Goal: Contribute content: Add original content to the website for others to see

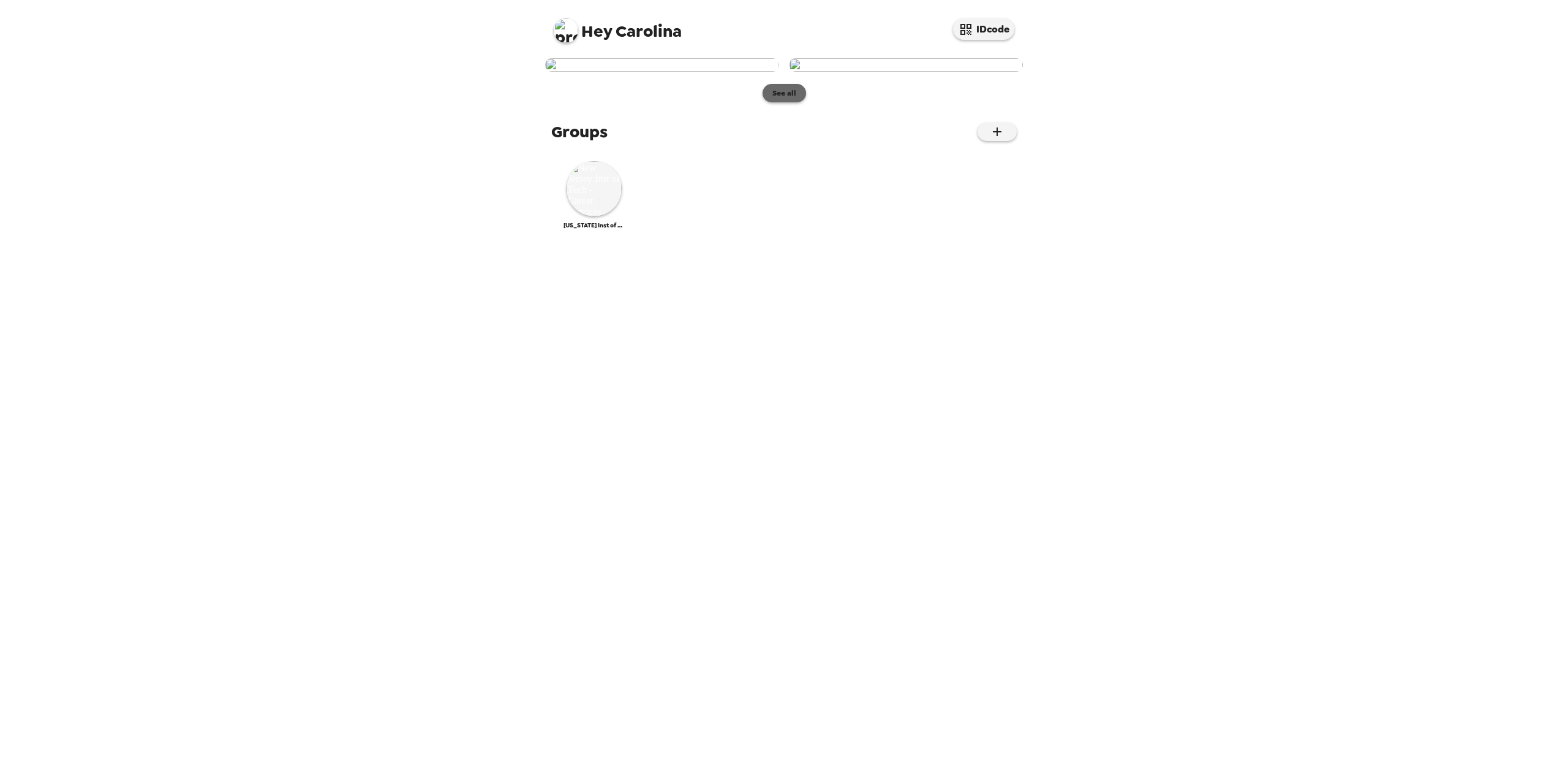
click at [784, 102] on button "See all" at bounding box center [784, 93] width 43 height 18
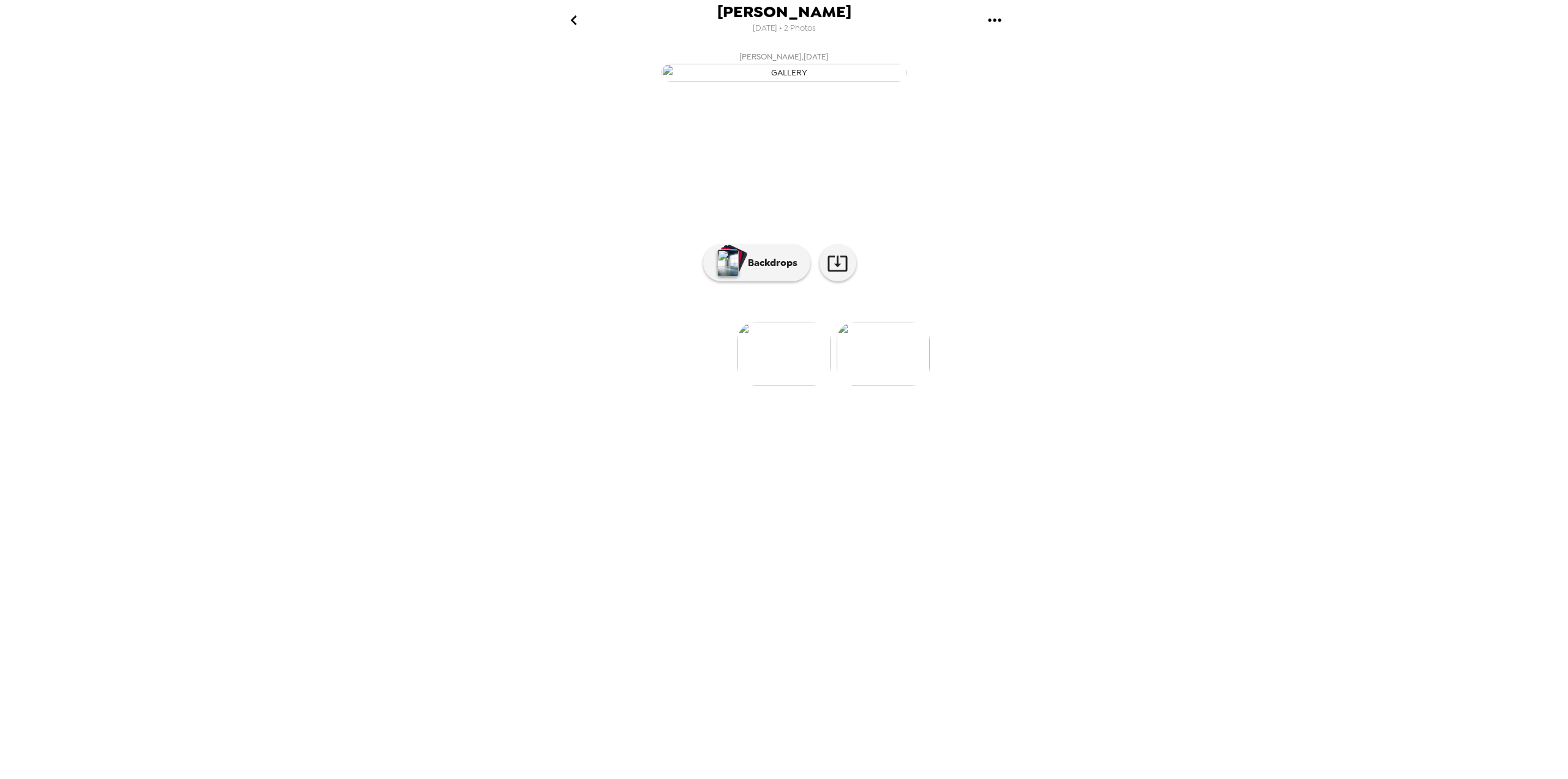
click at [881, 385] on img at bounding box center [883, 353] width 93 height 63
click at [665, 385] on img at bounding box center [686, 353] width 93 height 63
click at [566, 26] on icon "go back" at bounding box center [574, 20] width 20 height 20
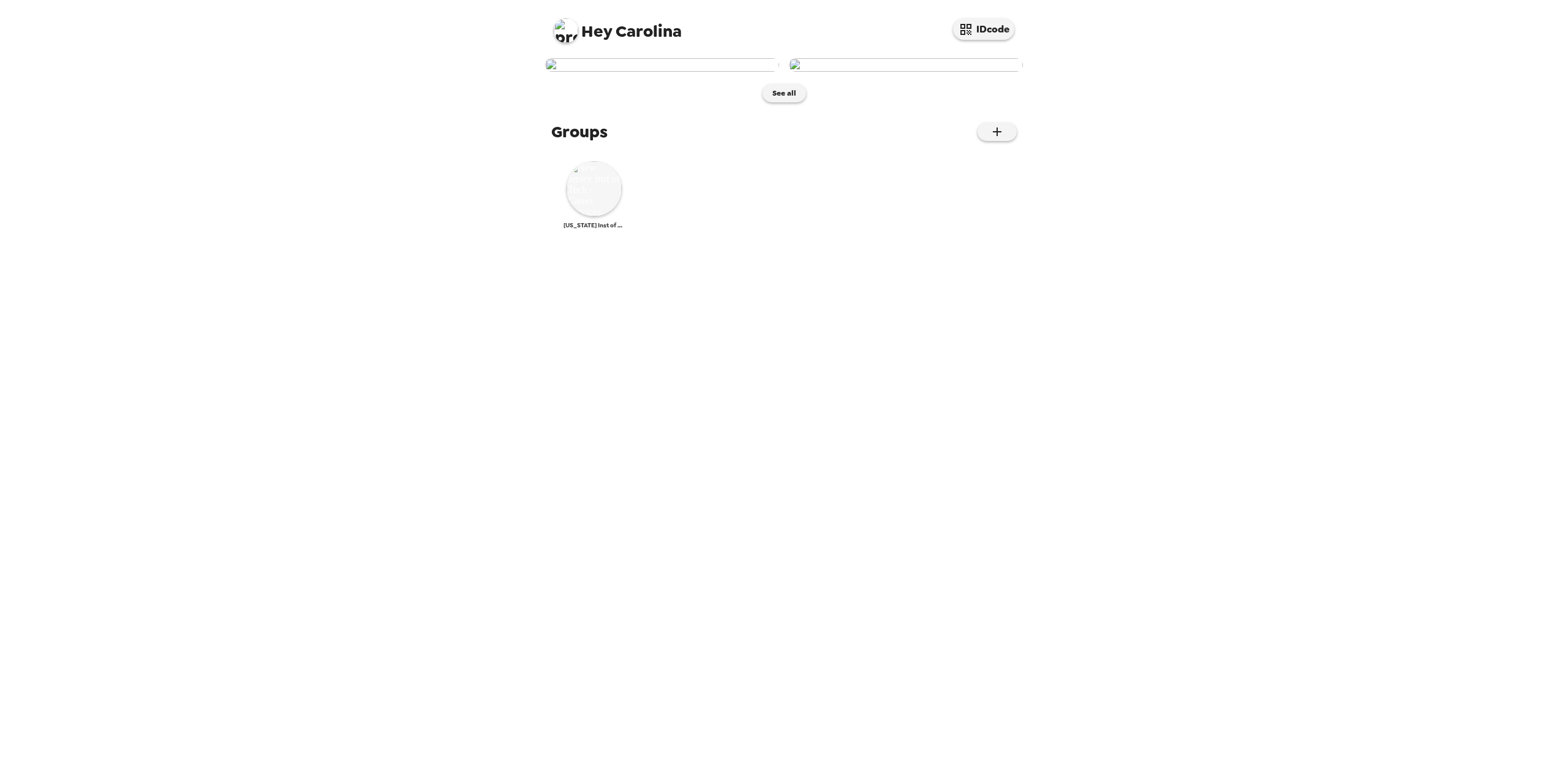
click at [594, 216] on img at bounding box center [593, 188] width 55 height 55
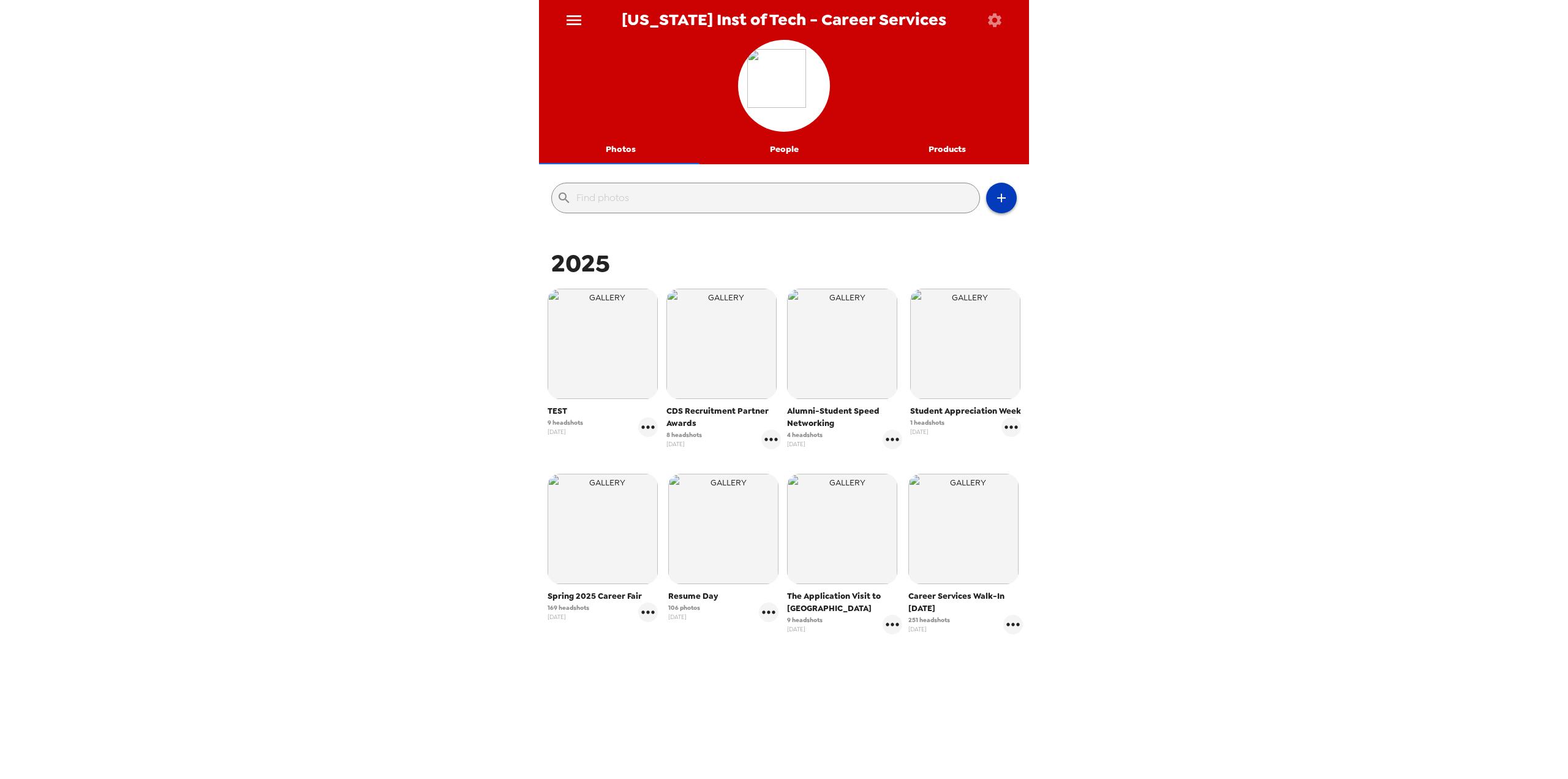
click at [998, 197] on icon "button" at bounding box center [1002, 198] width 8 height 8
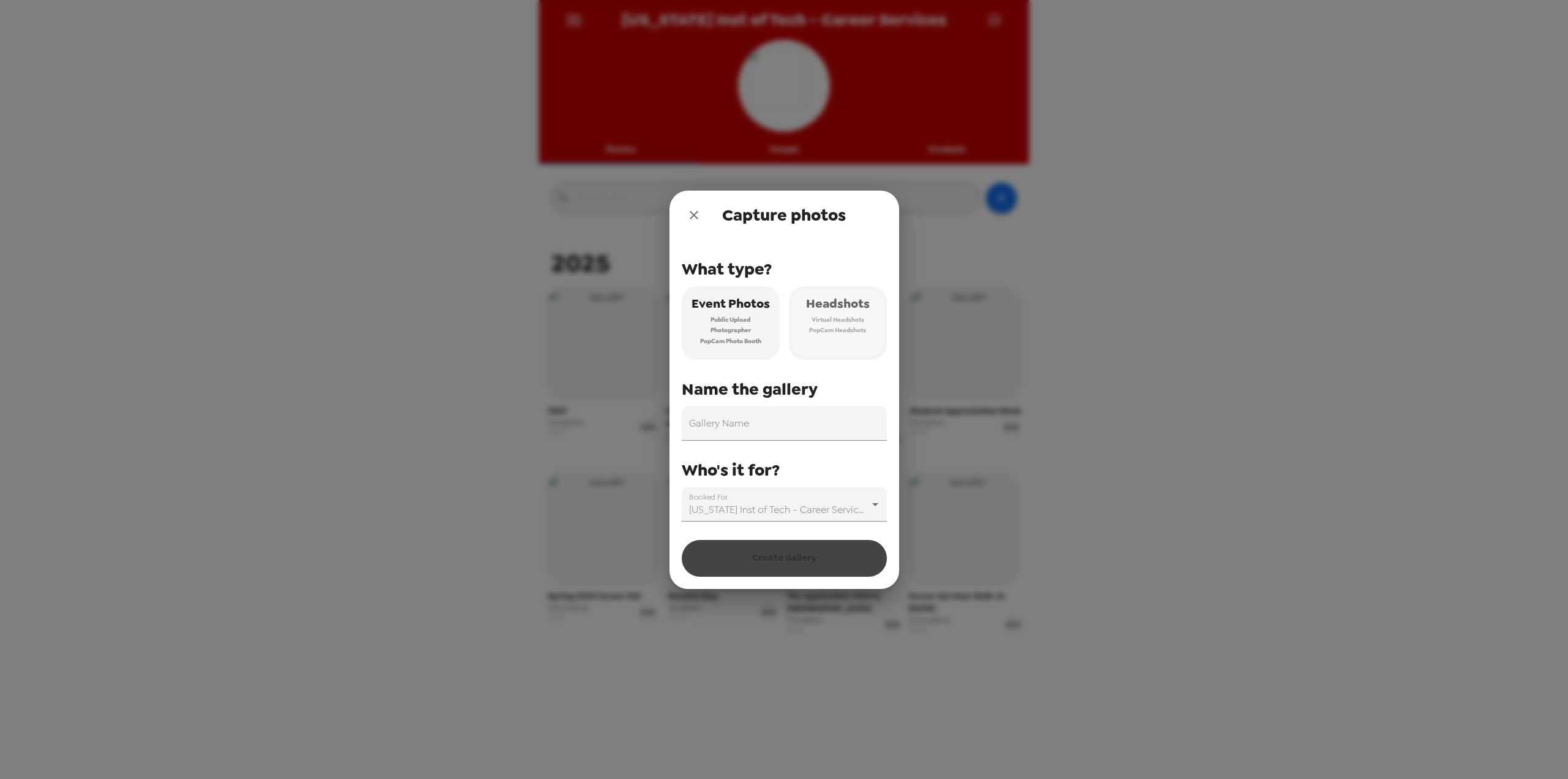
click at [835, 338] on button "Headshots Virtual Headshots PopCam Headshots" at bounding box center [838, 323] width 98 height 74
click at [812, 415] on input "Gallery Name" at bounding box center [784, 423] width 205 height 34
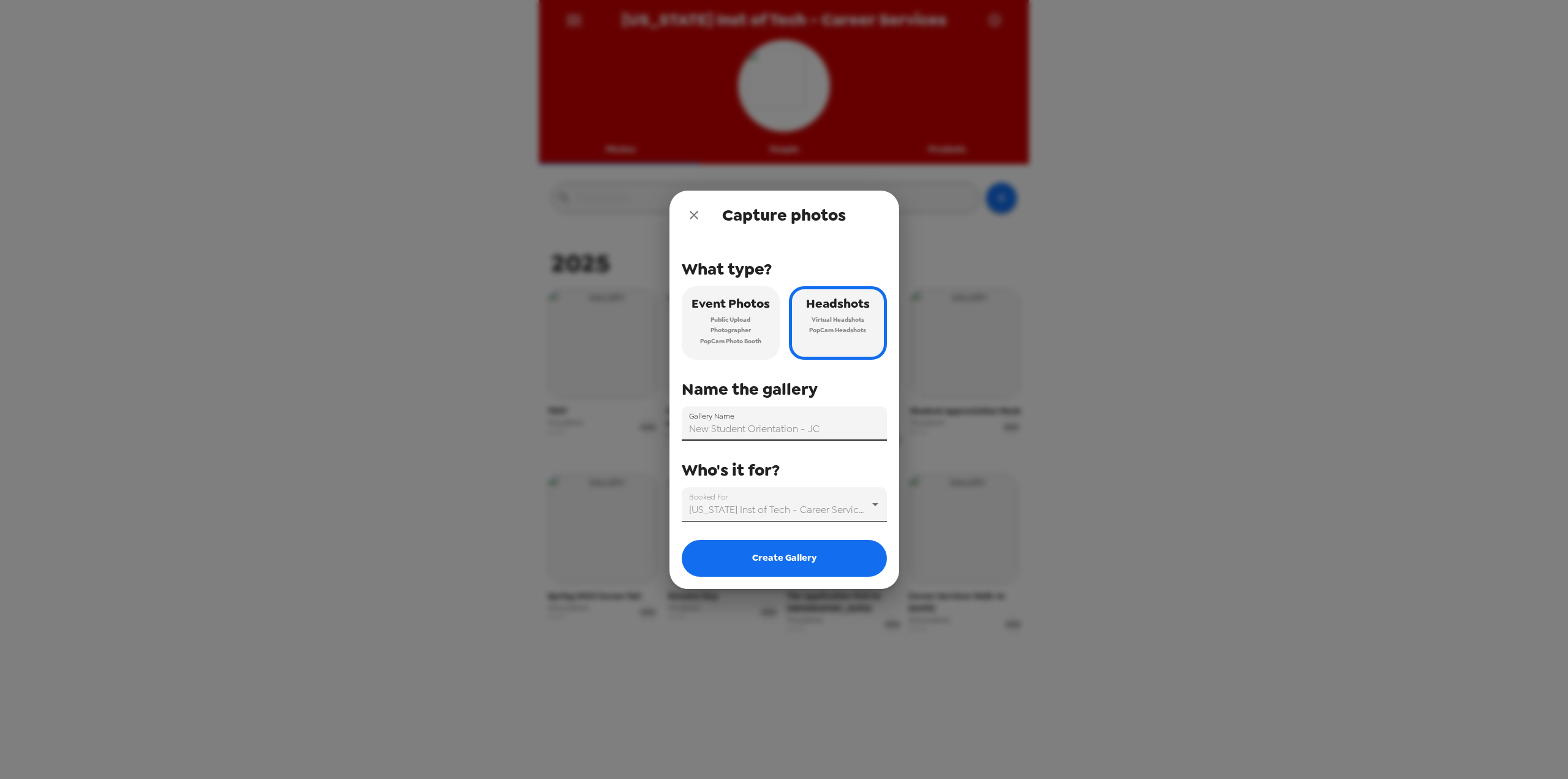
type input "New Student Orientation - JC"
click at [841, 500] on body "New Jersey Inst of Tech - Career Services Photos People Products ​ 2025 TEST 9 …" at bounding box center [784, 390] width 1568 height 779
click at [841, 500] on div at bounding box center [784, 390] width 1568 height 779
click at [797, 566] on button "Create Gallery" at bounding box center [784, 558] width 205 height 37
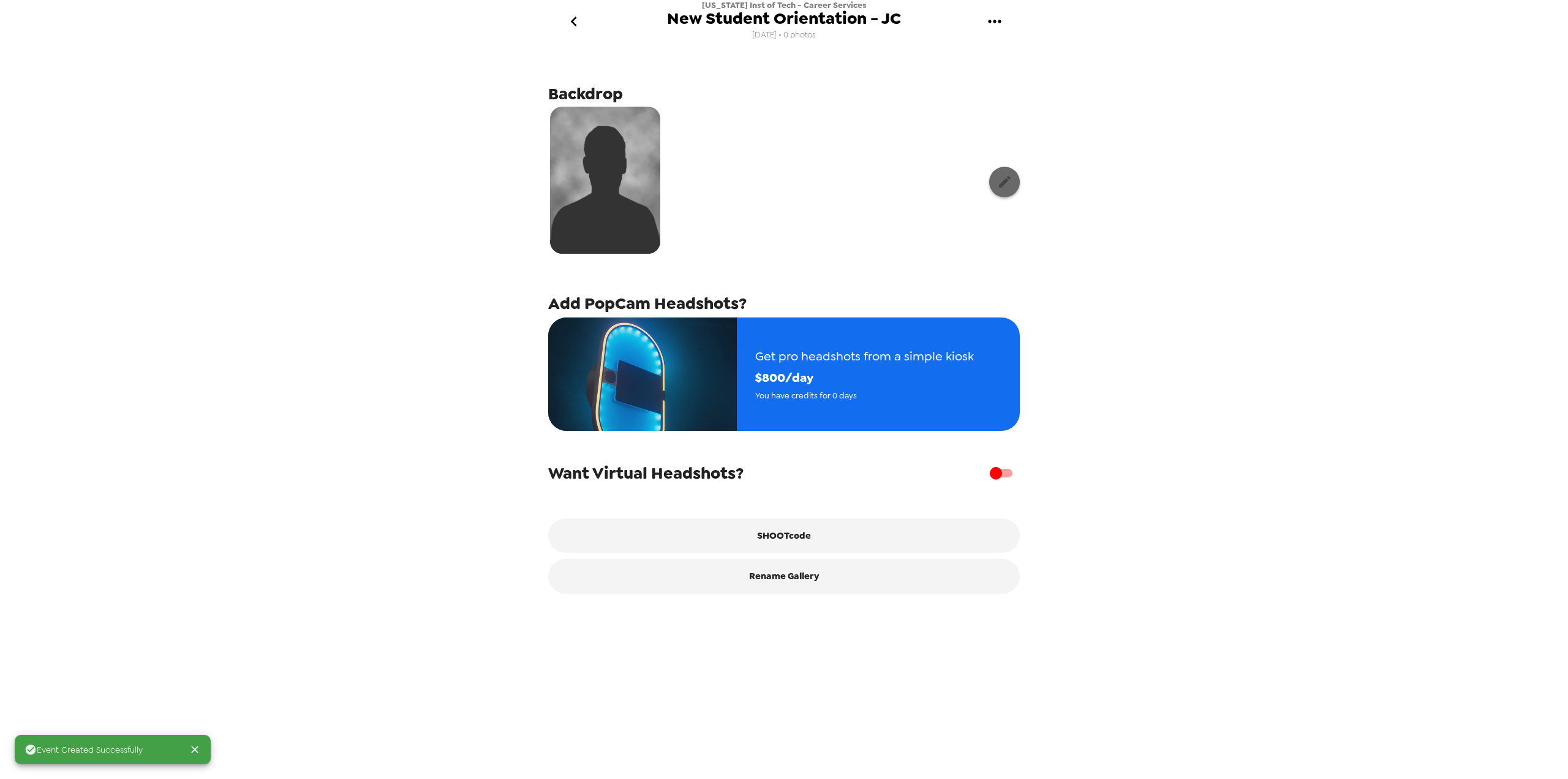
click at [989, 180] on button "button" at bounding box center [1004, 182] width 31 height 31
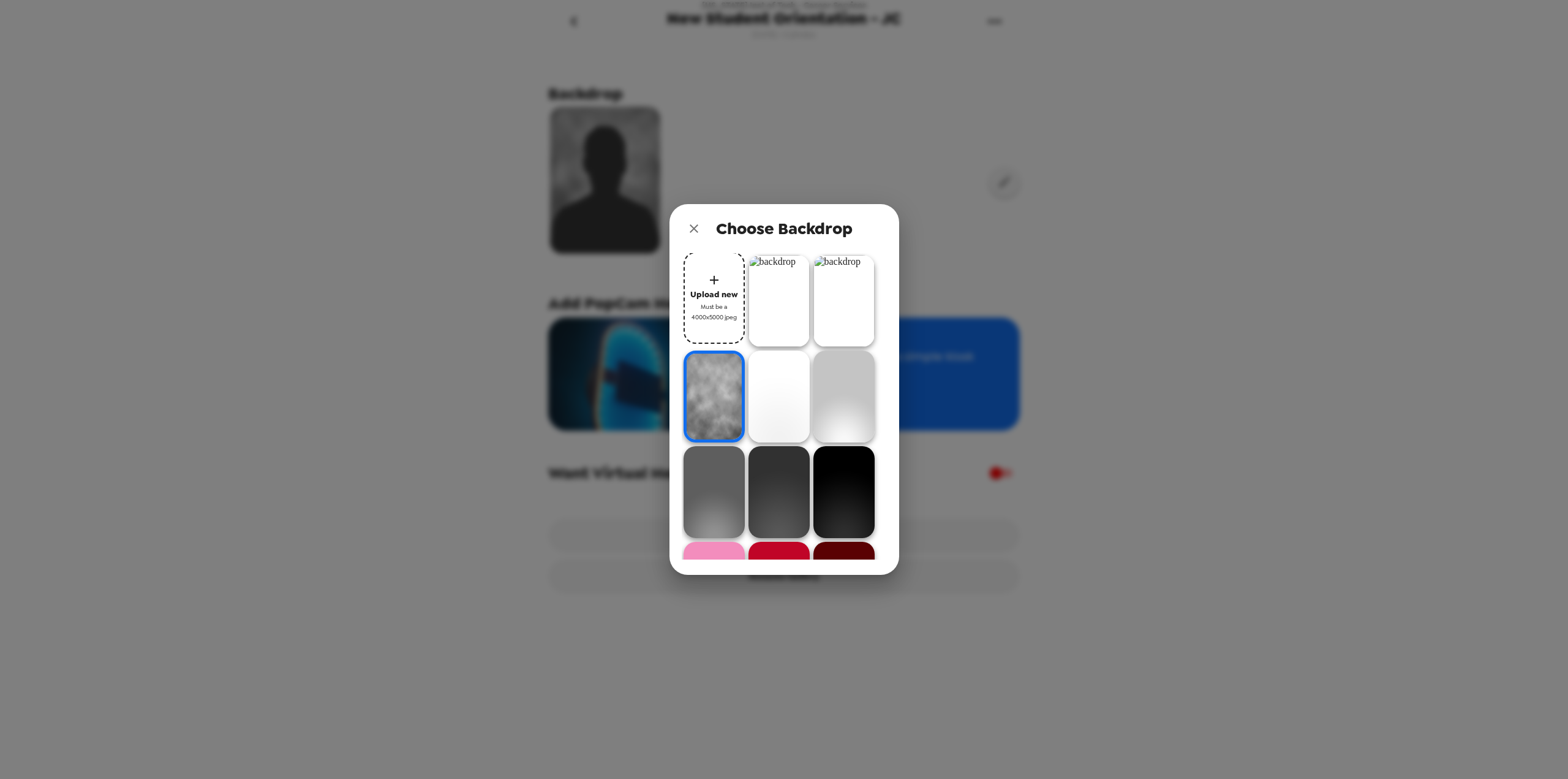
click at [722, 285] on button "Upload new Must be a 4000x5000 jpeg" at bounding box center [714, 298] width 61 height 92
click at [708, 311] on span "Must be a 4000x5000 jpeg" at bounding box center [714, 312] width 49 height 22
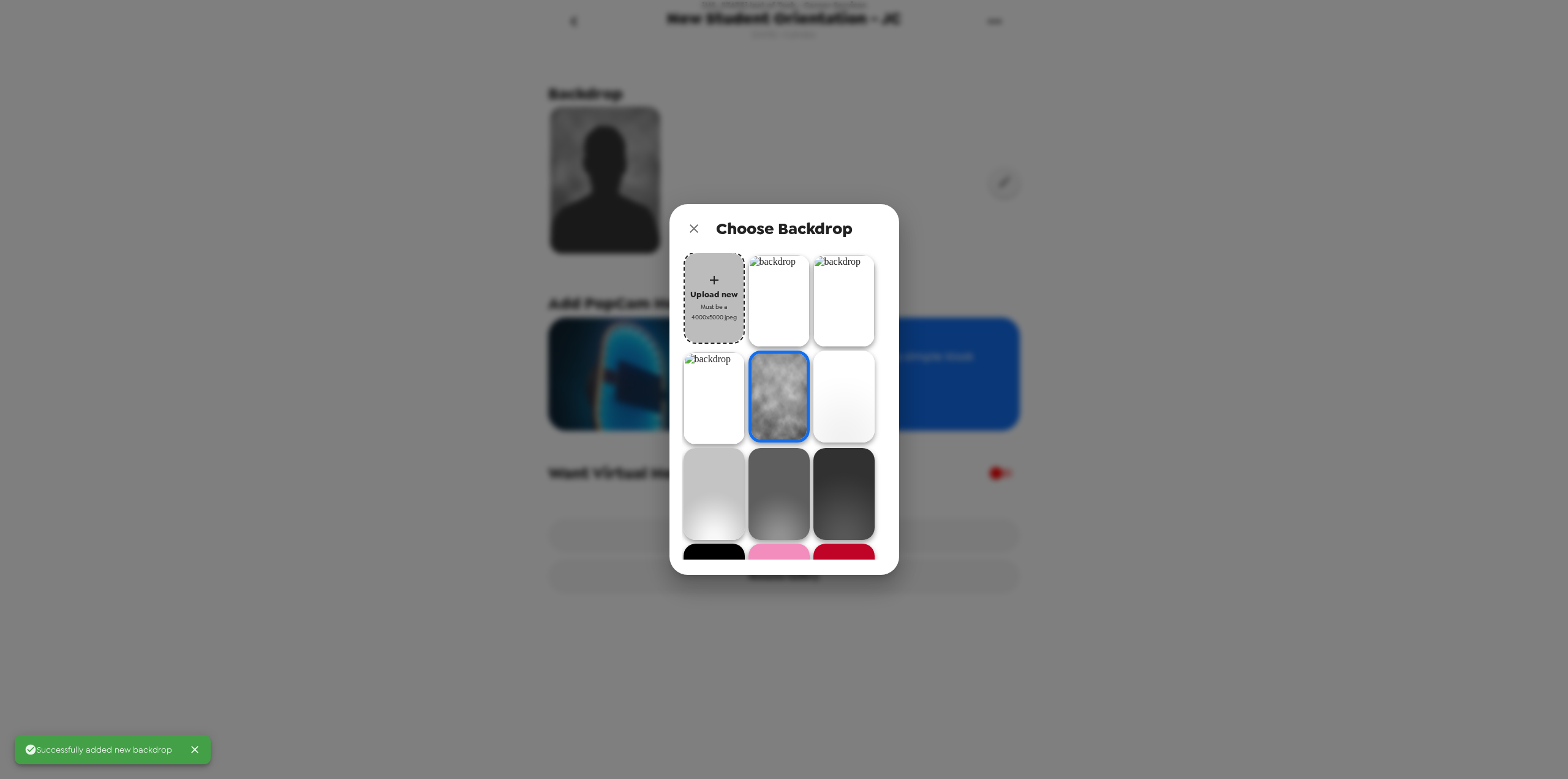
click at [710, 288] on span "Upload new" at bounding box center [714, 294] width 48 height 14
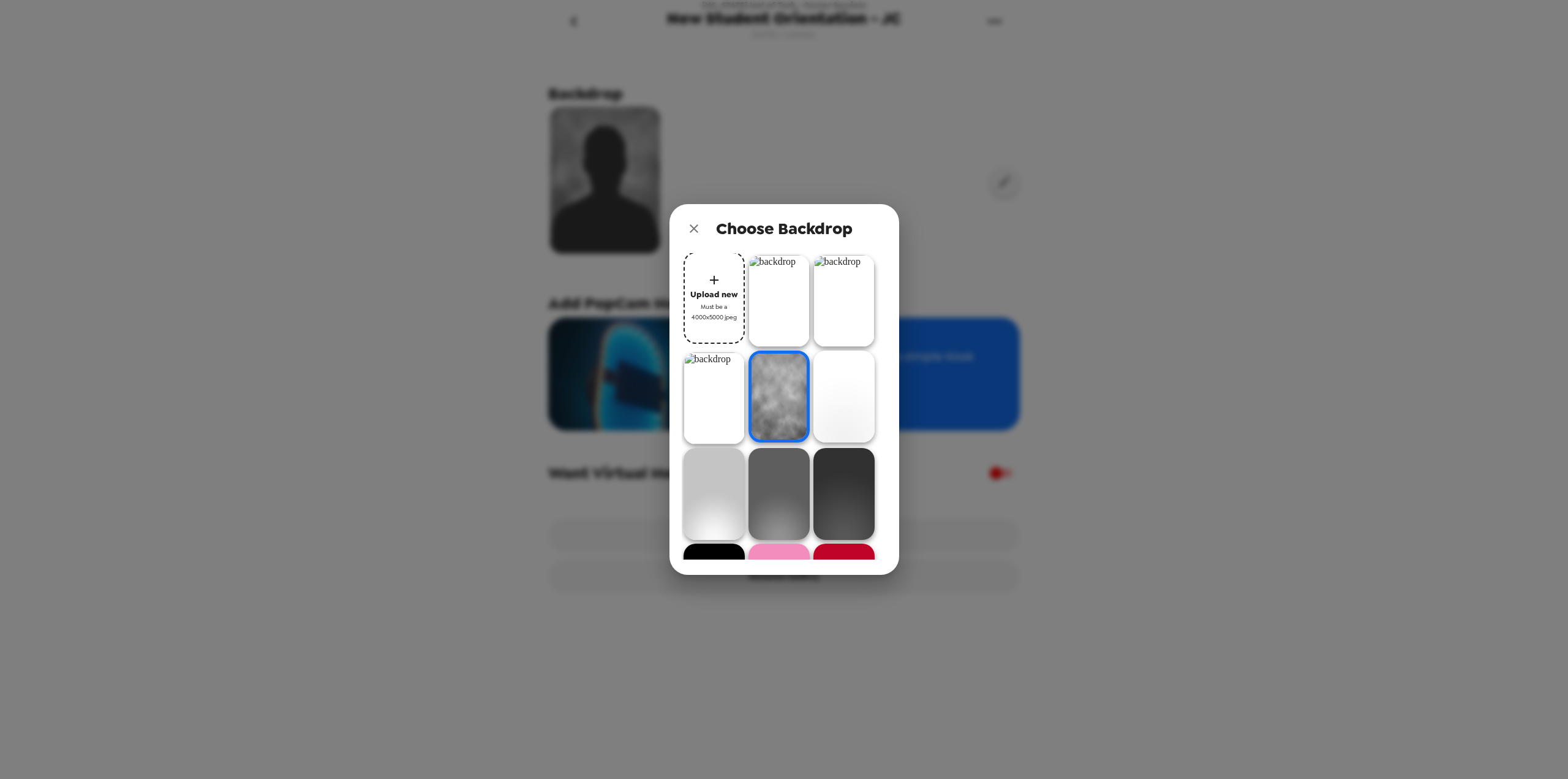
click at [789, 325] on img at bounding box center [779, 301] width 61 height 92
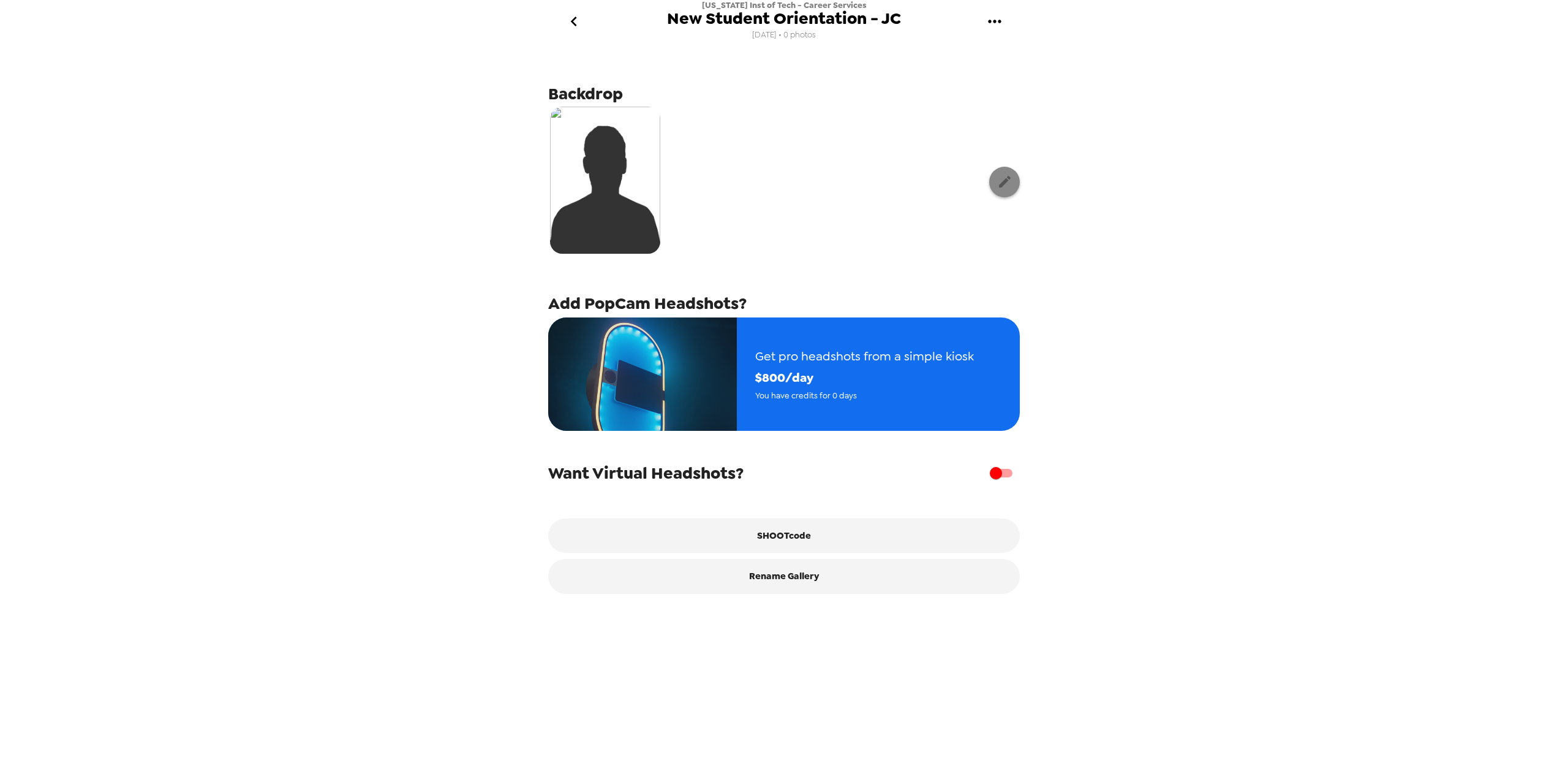
click at [999, 183] on icon "button" at bounding box center [1004, 181] width 12 height 12
